Goal: Task Accomplishment & Management: Use online tool/utility

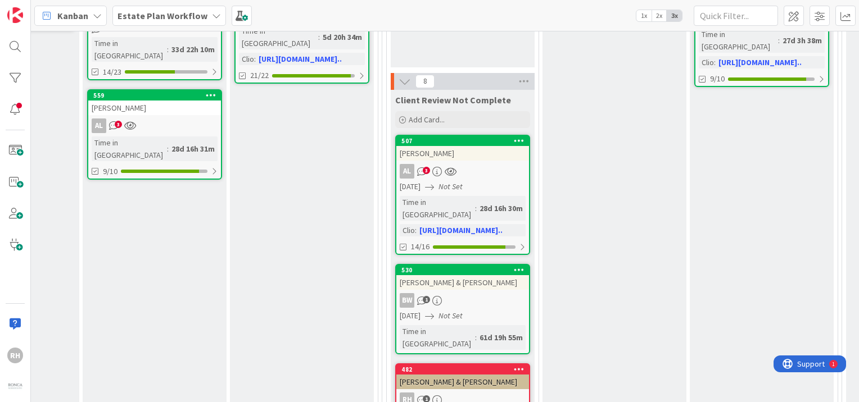
scroll to position [88, 715]
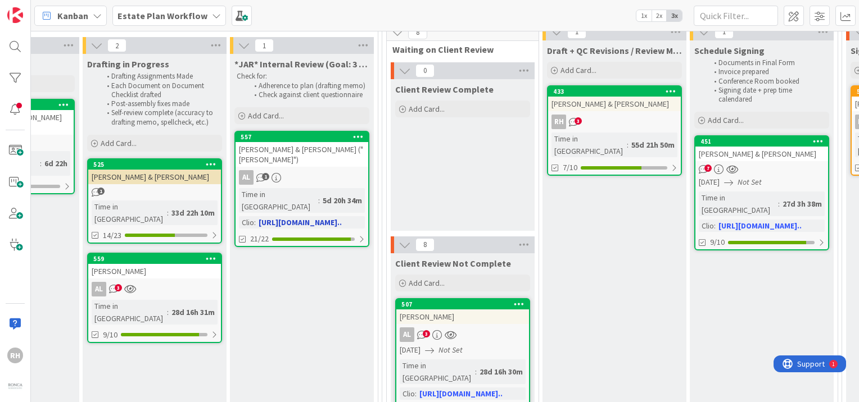
click at [359, 135] on icon at bounding box center [358, 137] width 11 height 8
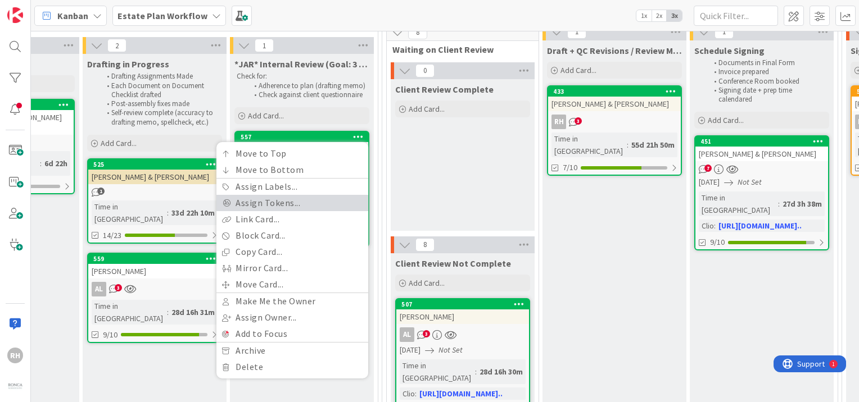
click at [302, 196] on link "Assign Tokens..." at bounding box center [292, 203] width 152 height 16
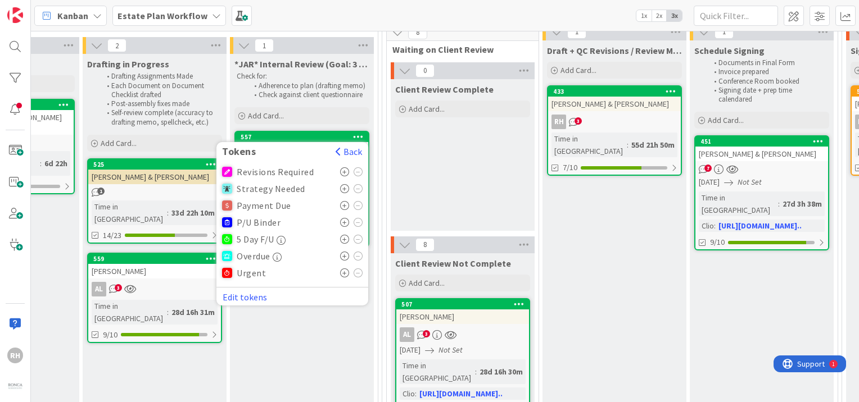
click at [342, 170] on icon at bounding box center [345, 171] width 10 height 9
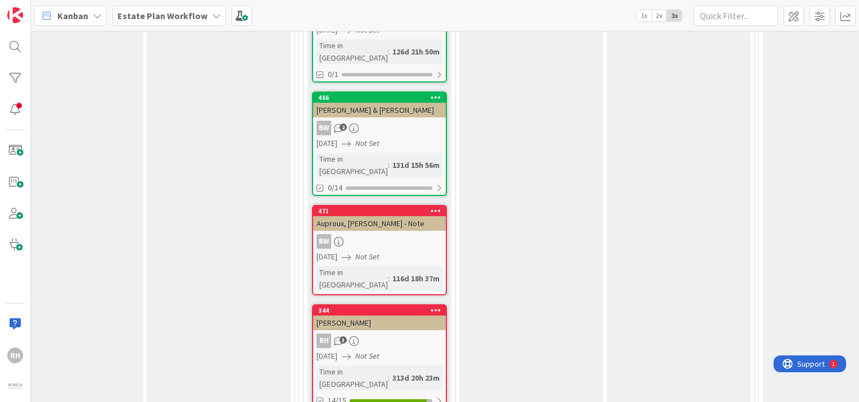
scroll to position [622, 799]
click at [431, 207] on icon at bounding box center [435, 211] width 11 height 8
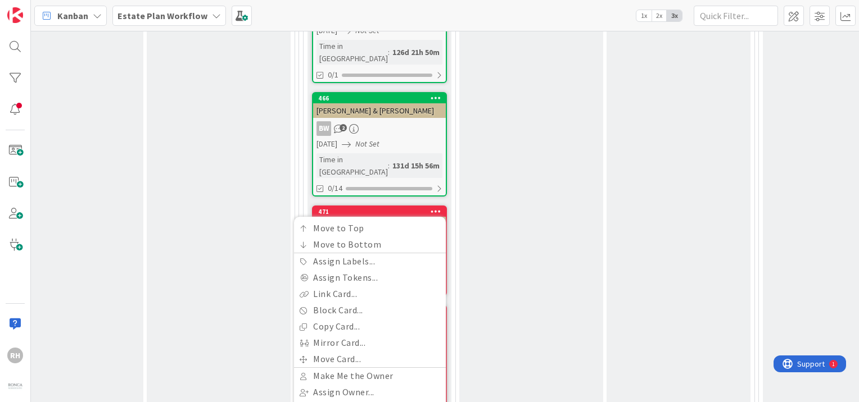
click at [542, 274] on div "Draft + QC Revisions / Review Mtg Add Card... 433 [PERSON_NAME] & [PERSON_NAME]…" at bounding box center [531, 409] width 144 height 1807
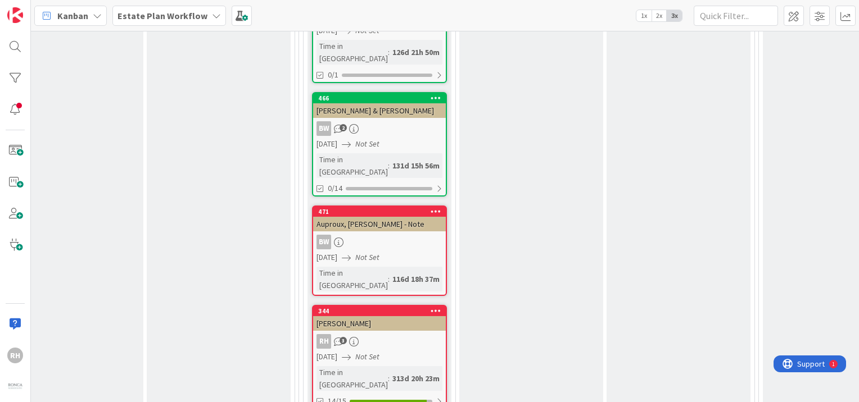
click at [407, 252] on div "[DATE] Not Set" at bounding box center [380, 258] width 129 height 12
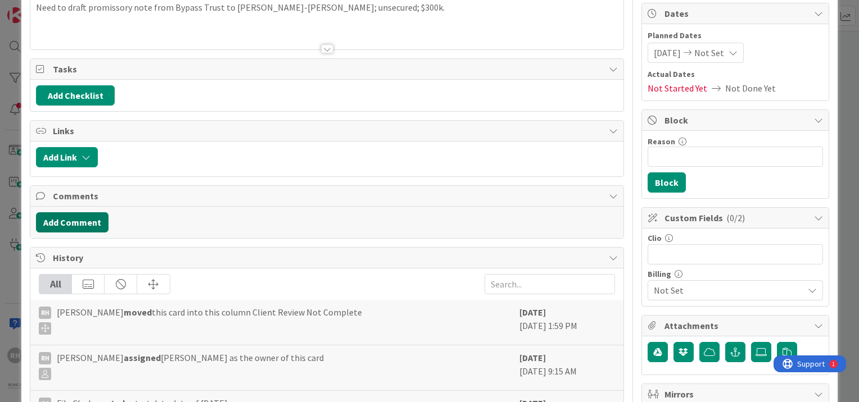
click at [51, 220] on button "Add Comment" at bounding box center [72, 222] width 72 height 20
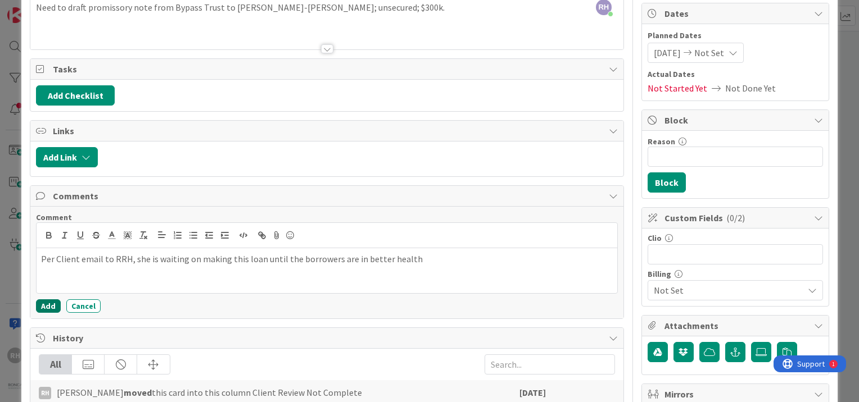
click at [49, 300] on button "Add" at bounding box center [48, 306] width 25 height 13
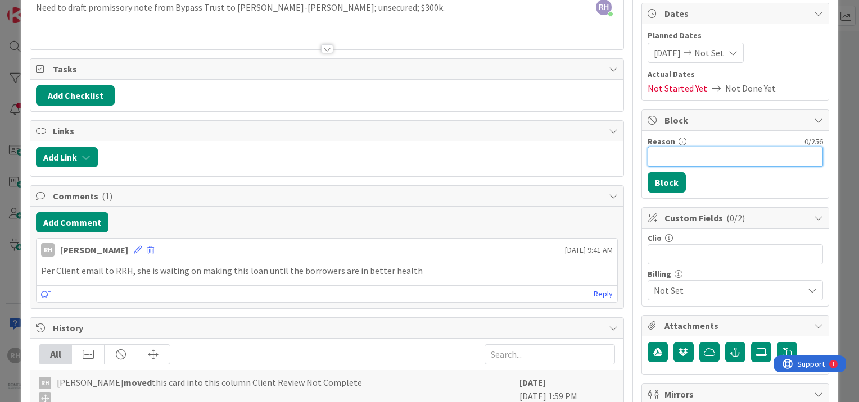
click at [674, 157] on input "Reason" at bounding box center [734, 157] width 175 height 20
type input "Client"
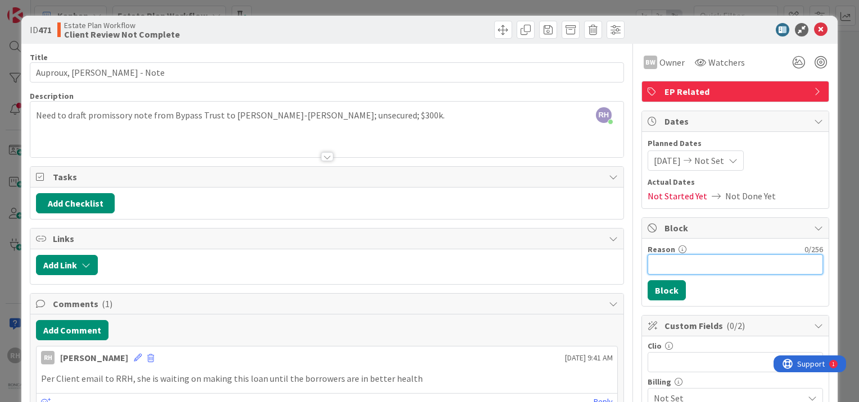
scroll to position [90, 0]
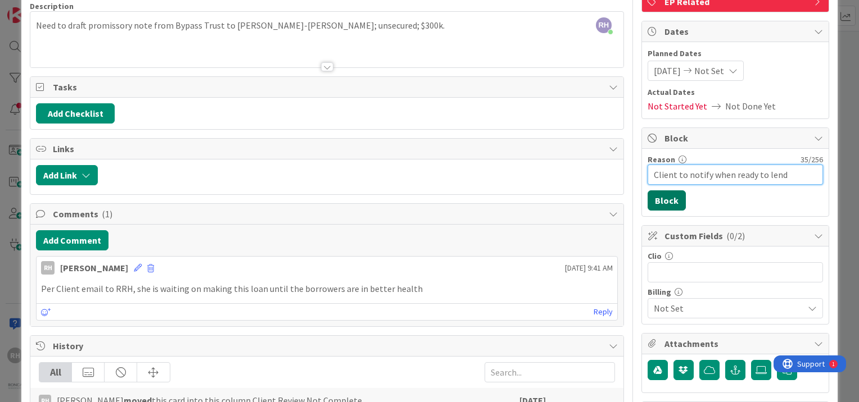
type input "Client to notify when ready to lend"
click at [666, 209] on button "Block" at bounding box center [666, 201] width 38 height 20
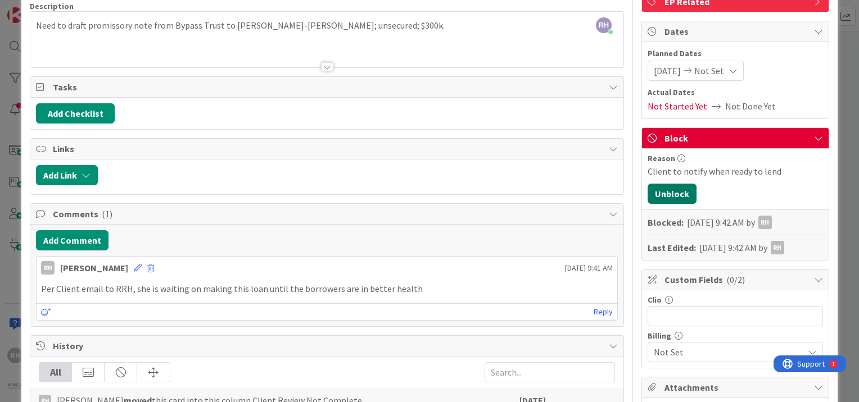
scroll to position [0, 0]
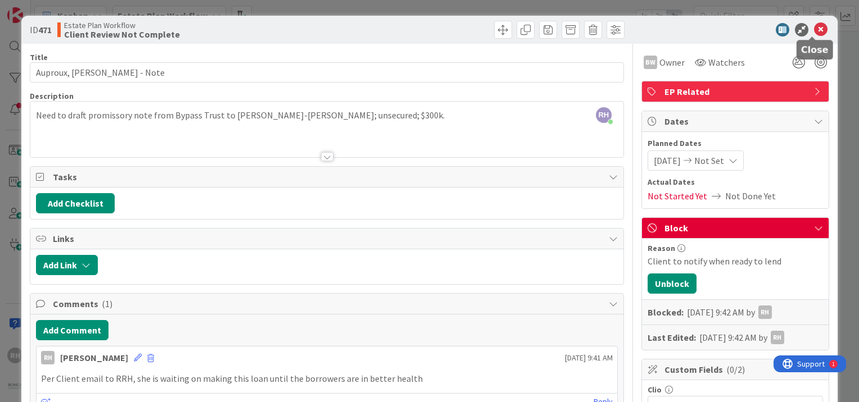
click at [814, 26] on icon at bounding box center [820, 29] width 13 height 13
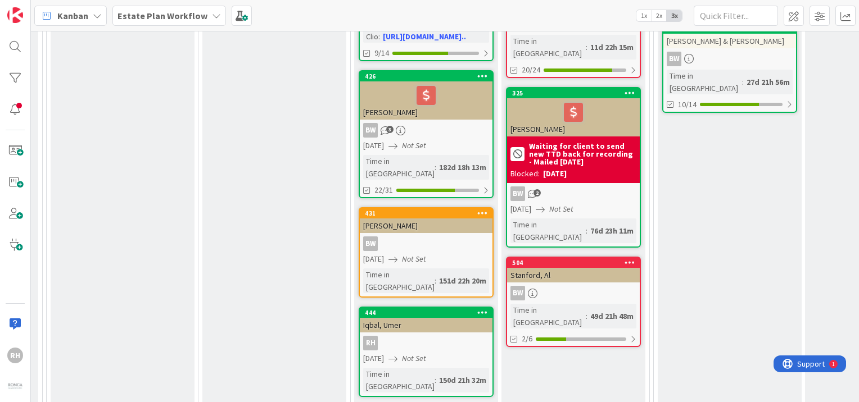
scroll to position [564, 1511]
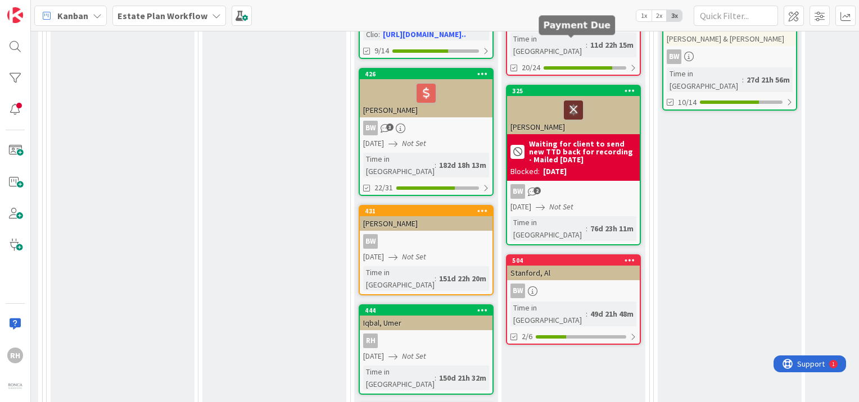
click at [575, 101] on div at bounding box center [573, 110] width 19 height 19
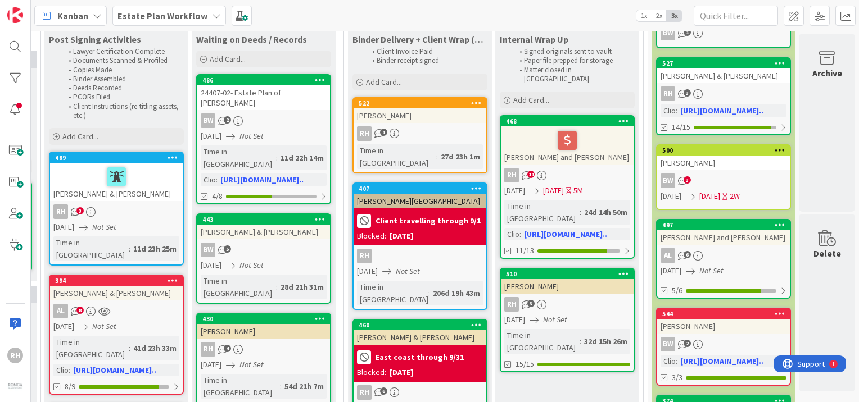
scroll to position [98, 1827]
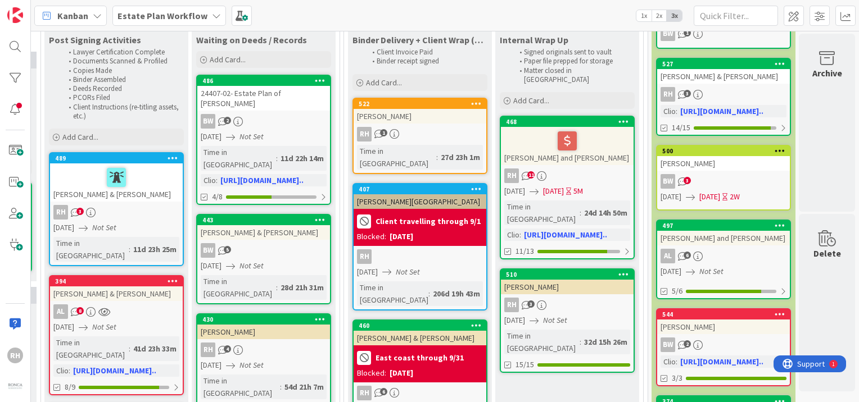
click at [471, 102] on icon at bounding box center [476, 103] width 11 height 8
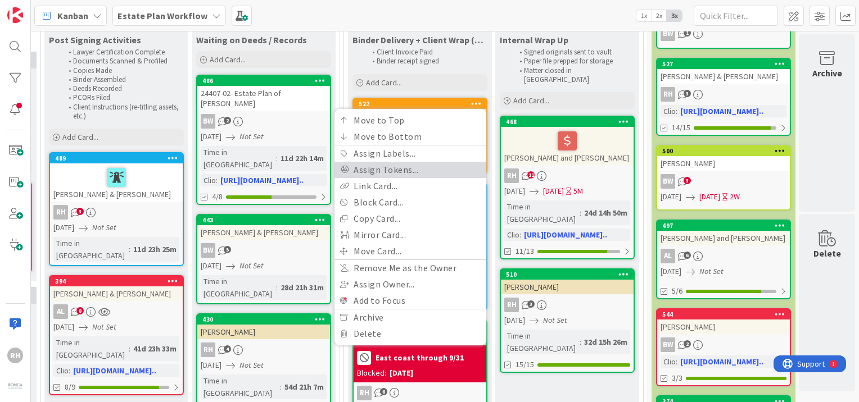
click at [414, 172] on link "Assign Tokens..." at bounding box center [410, 170] width 152 height 16
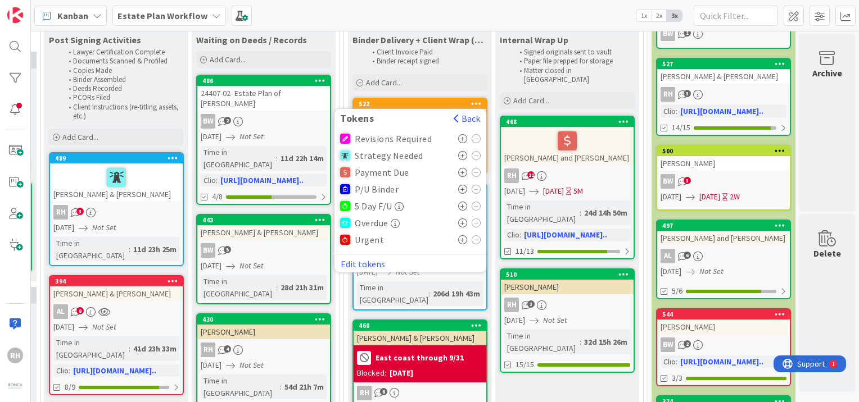
click at [458, 169] on icon at bounding box center [463, 172] width 10 height 9
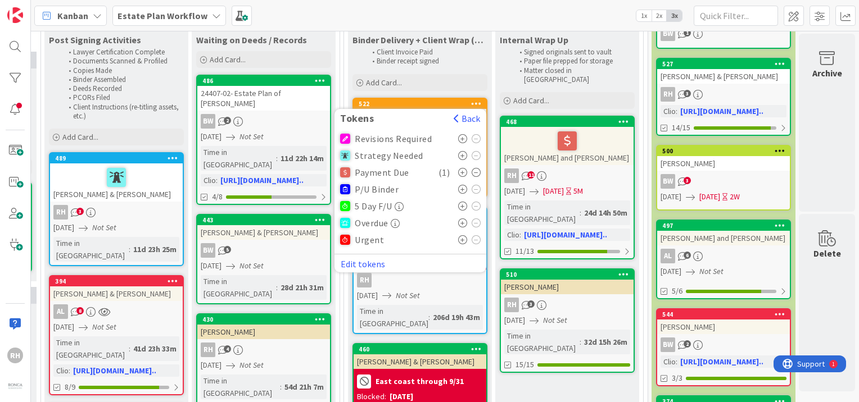
click at [491, 20] on div "Kanban Estate Plan Workflow 1x 2x 3x" at bounding box center [445, 15] width 828 height 31
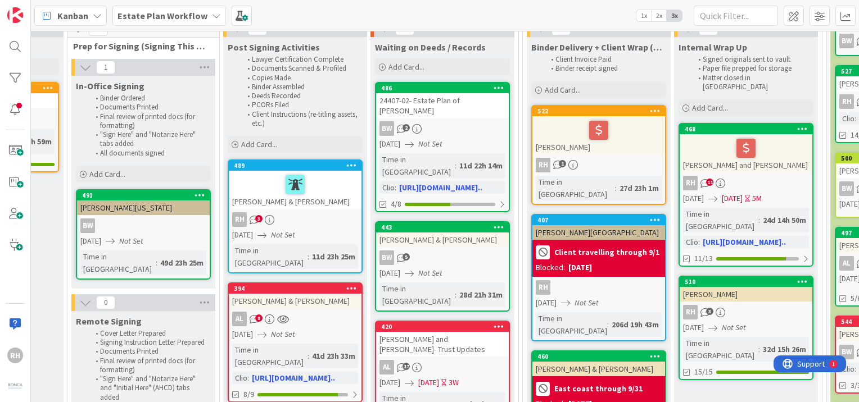
scroll to position [68, 1642]
